Goal: Task Accomplishment & Management: Use online tool/utility

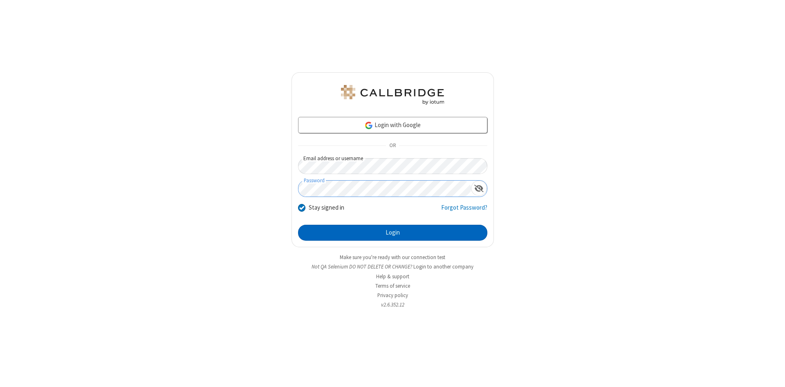
click at [392, 233] on button "Login" at bounding box center [392, 233] width 189 height 16
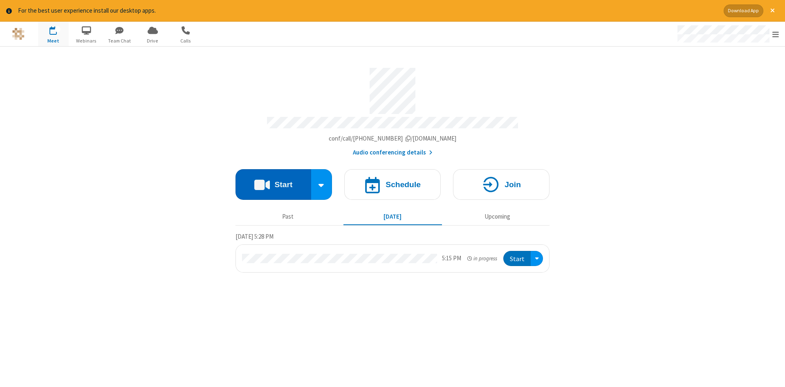
click at [273, 182] on button "Start" at bounding box center [273, 184] width 76 height 31
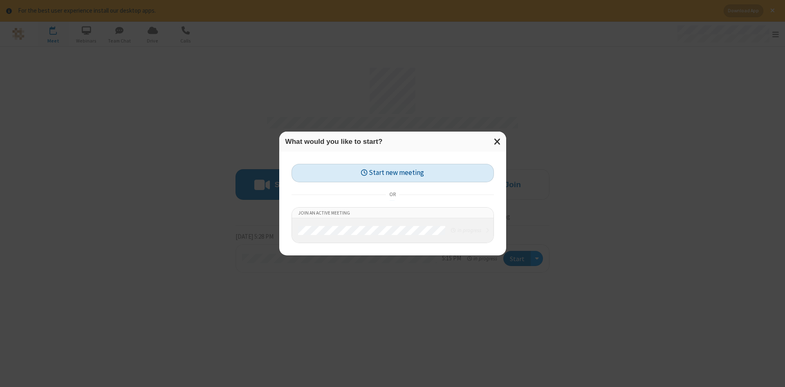
click at [392, 173] on button "Start new meeting" at bounding box center [392, 173] width 202 height 18
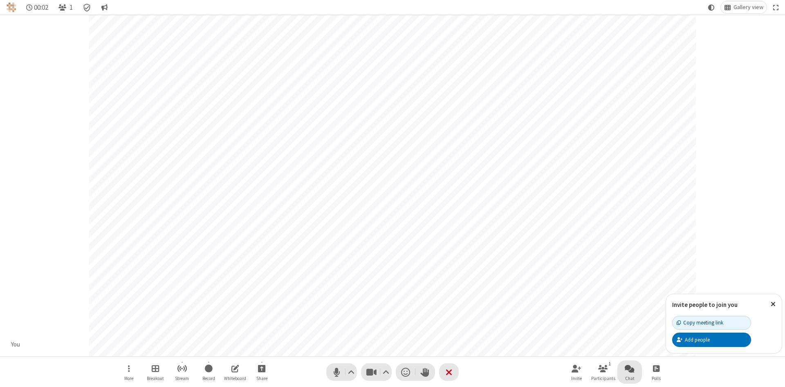
click at [630, 368] on span "Open chat" at bounding box center [630, 368] width 10 height 10
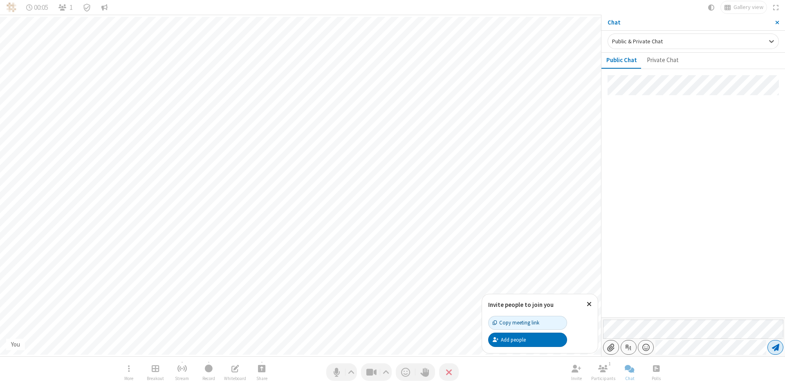
click at [775, 347] on span "Send message" at bounding box center [775, 347] width 7 height 8
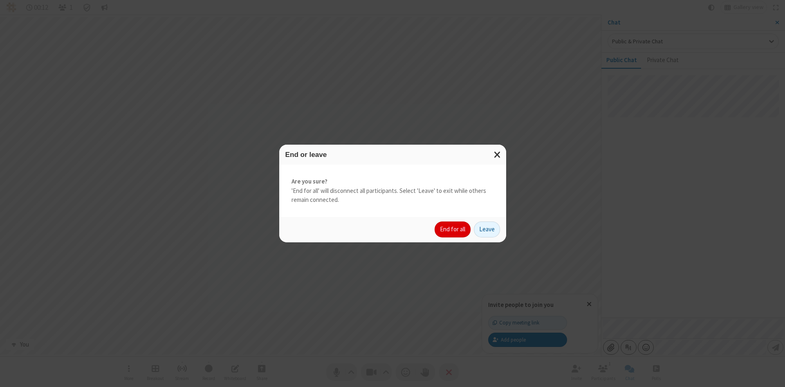
click at [453, 229] on button "End for all" at bounding box center [453, 230] width 36 height 16
